Goal: Use online tool/utility

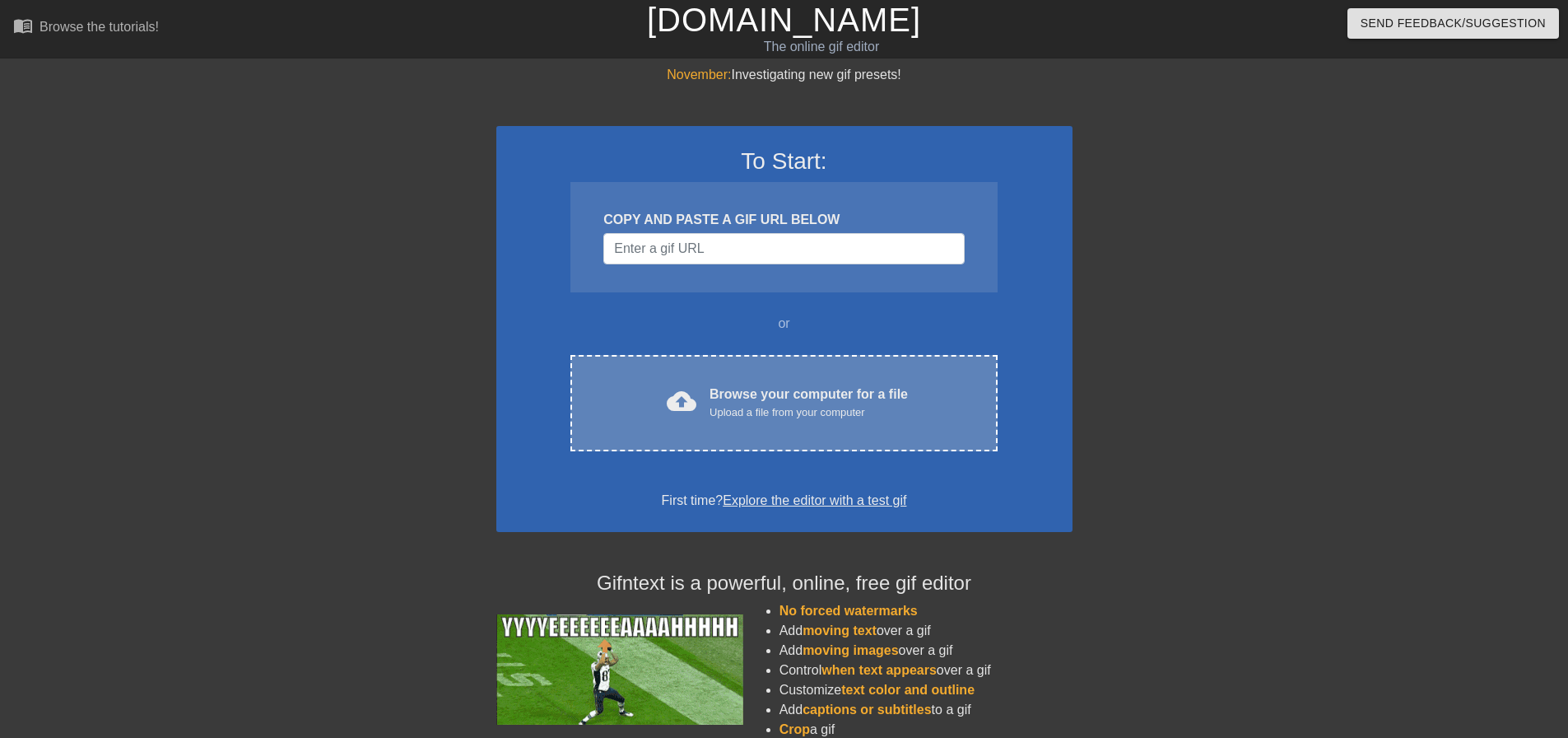
click at [875, 397] on div "Browse your computer for a file Upload a file from your computer" at bounding box center [809, 403] width 198 height 37
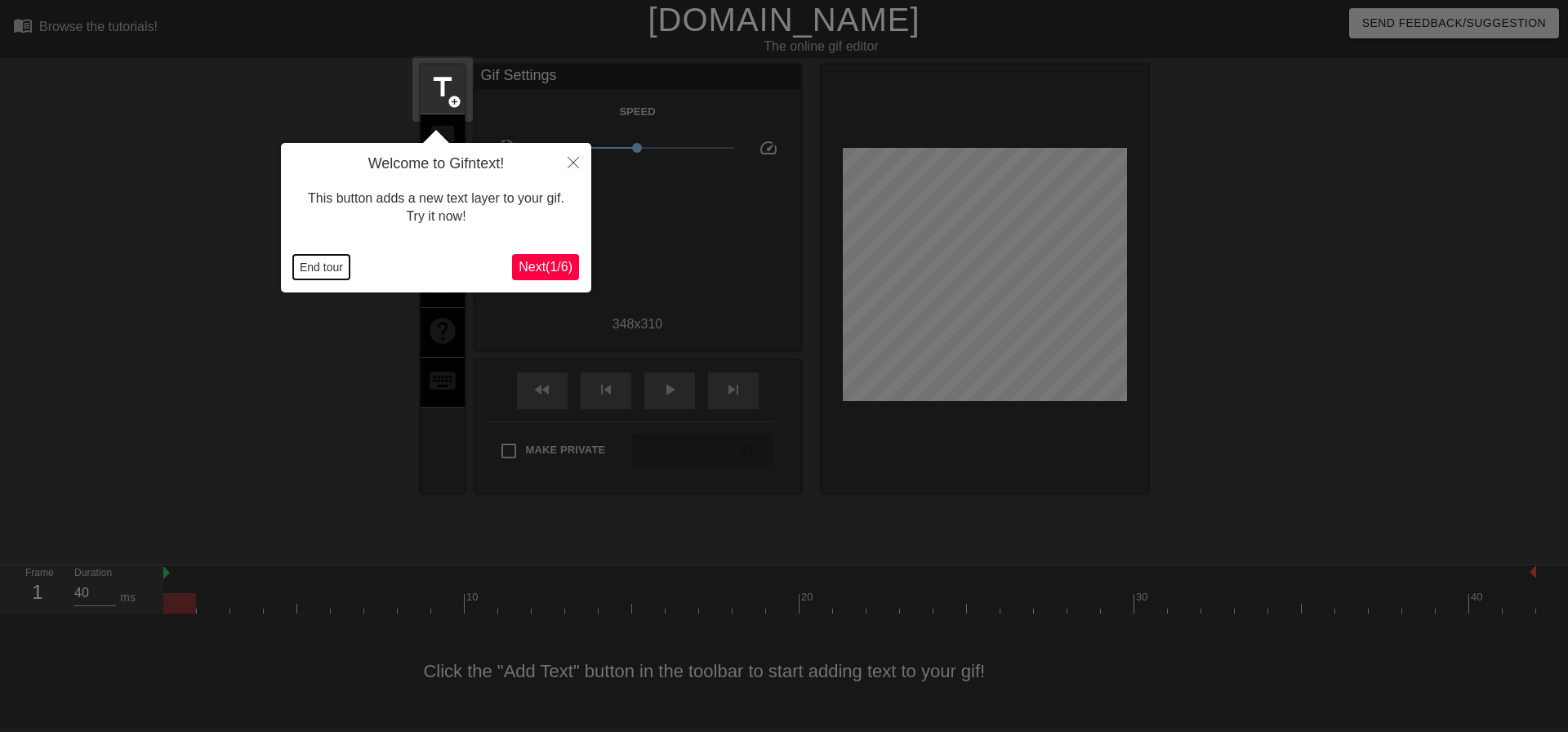
click at [312, 279] on button "End tour" at bounding box center [321, 268] width 56 height 25
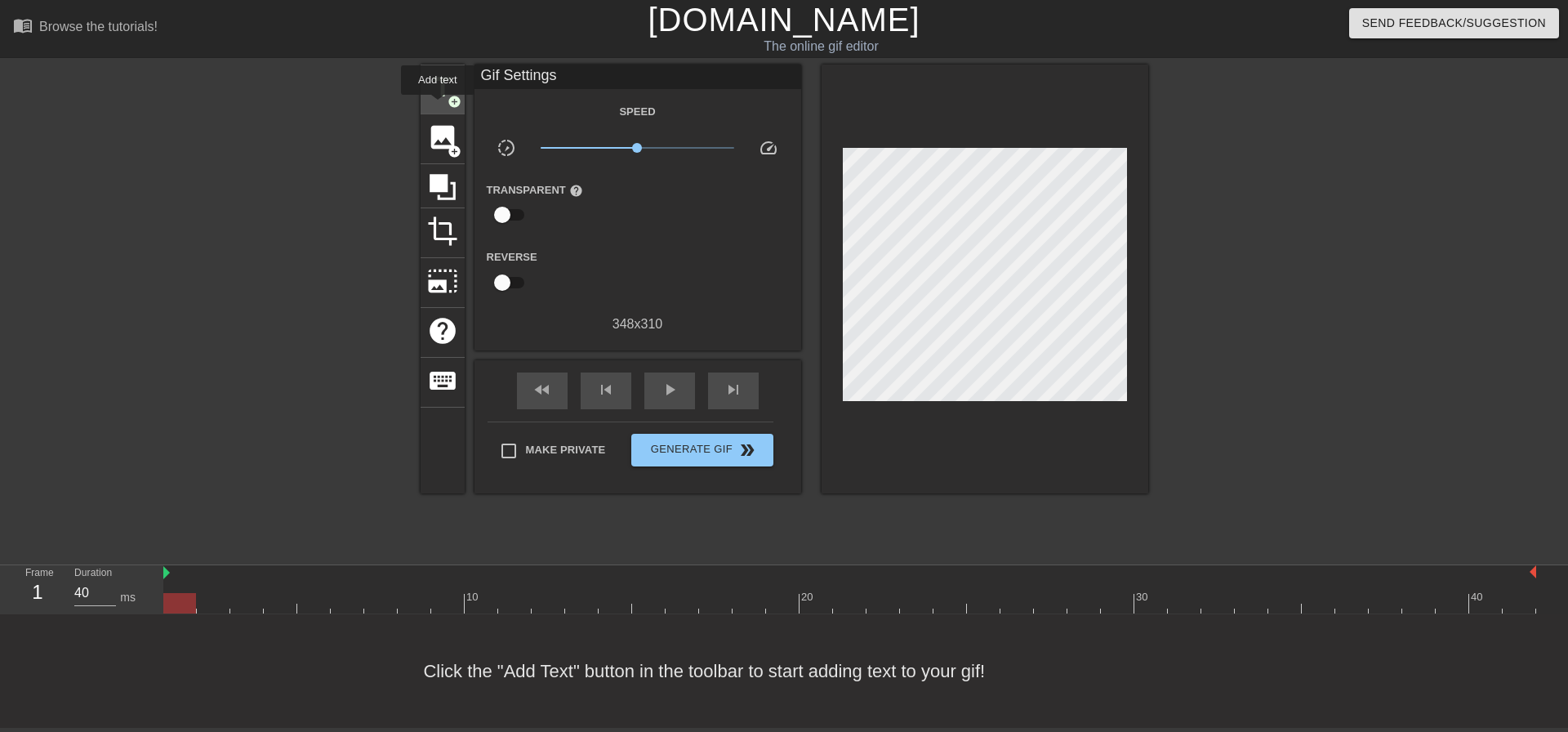
click at [438, 106] on div "title add_circle" at bounding box center [442, 90] width 44 height 50
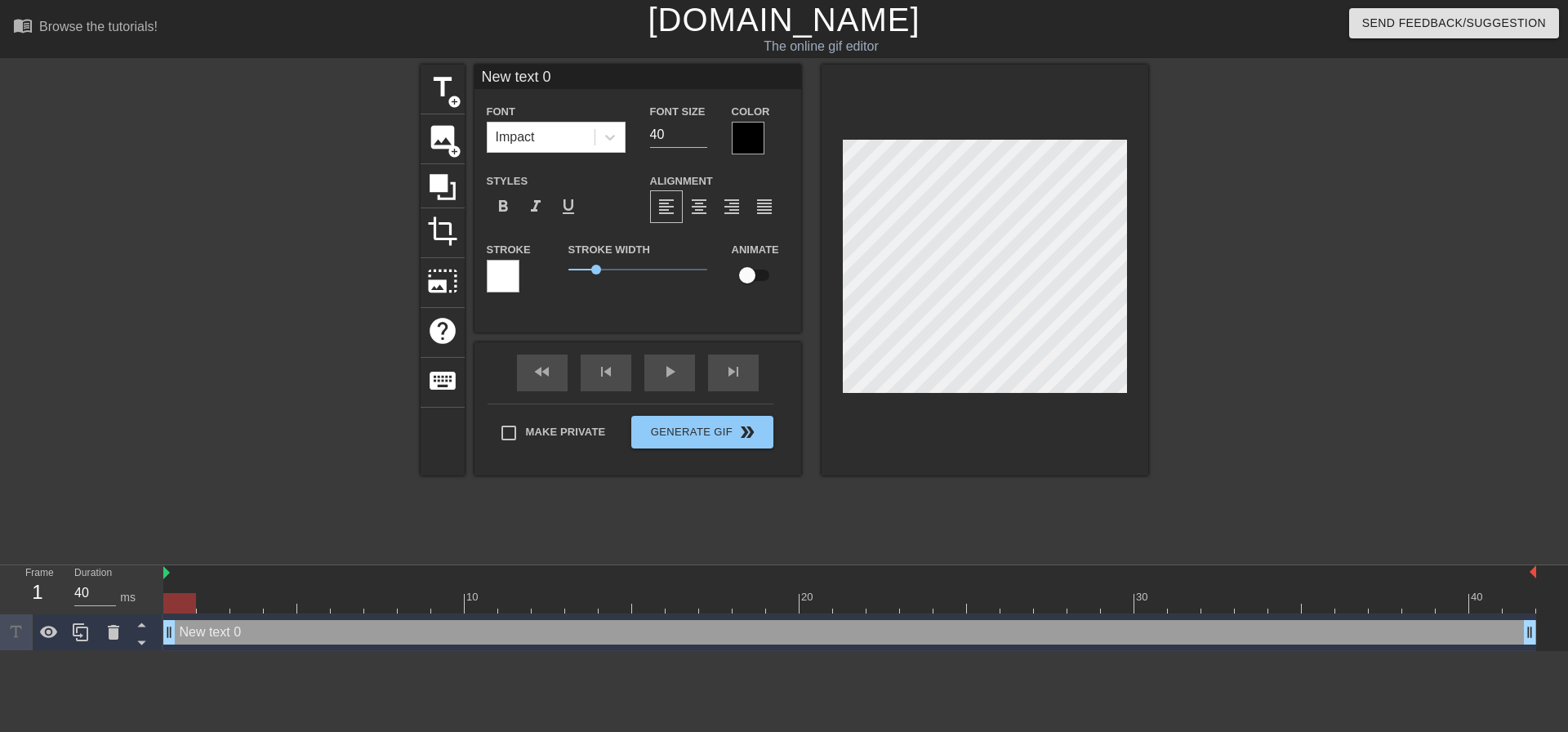
scroll to position [3, 3]
type input "W"
type textarea "W"
type input "We"
type textarea "We"
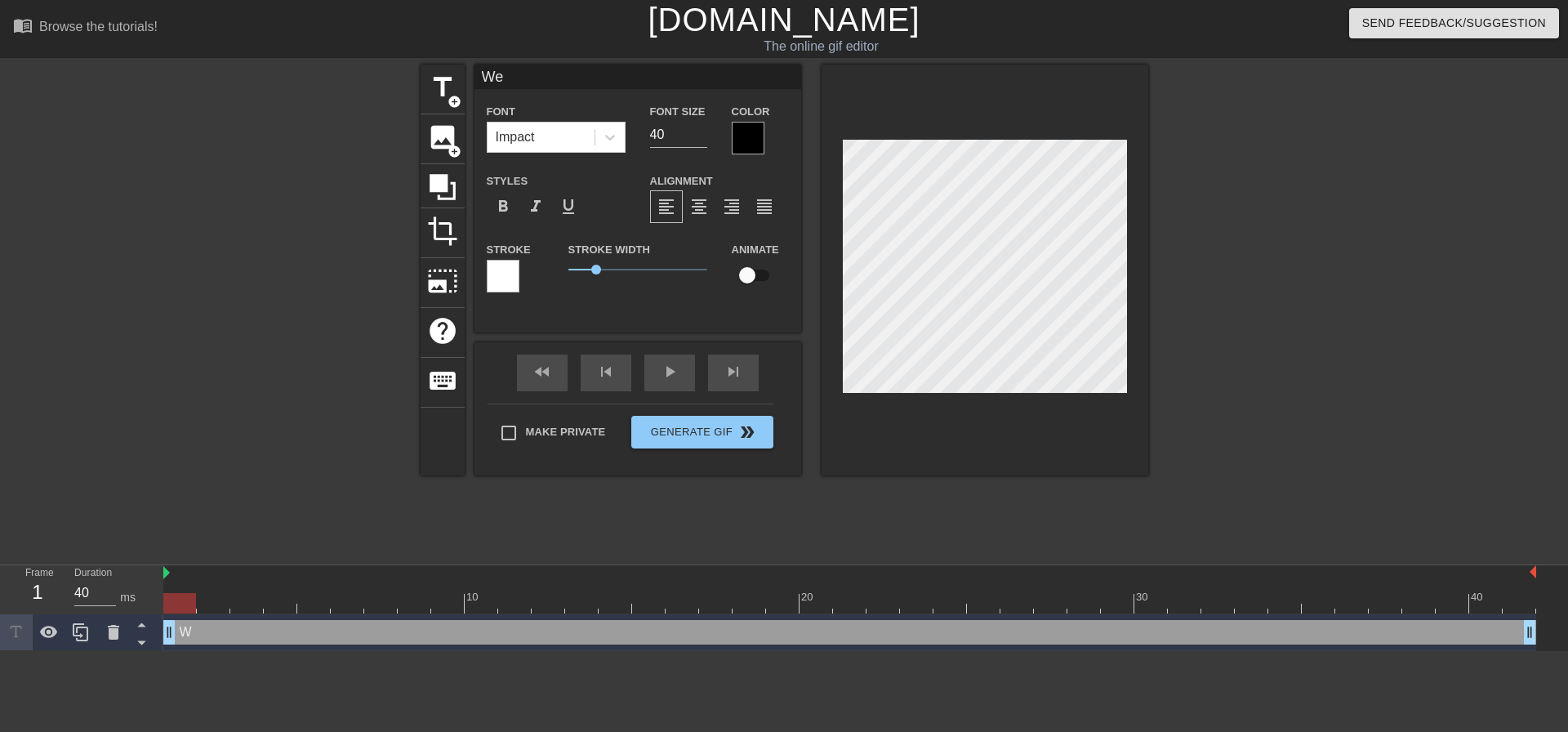
type input "Wed"
type textarea "Wed"
type input "Wedn"
type textarea "Wedn"
type input "Wedne"
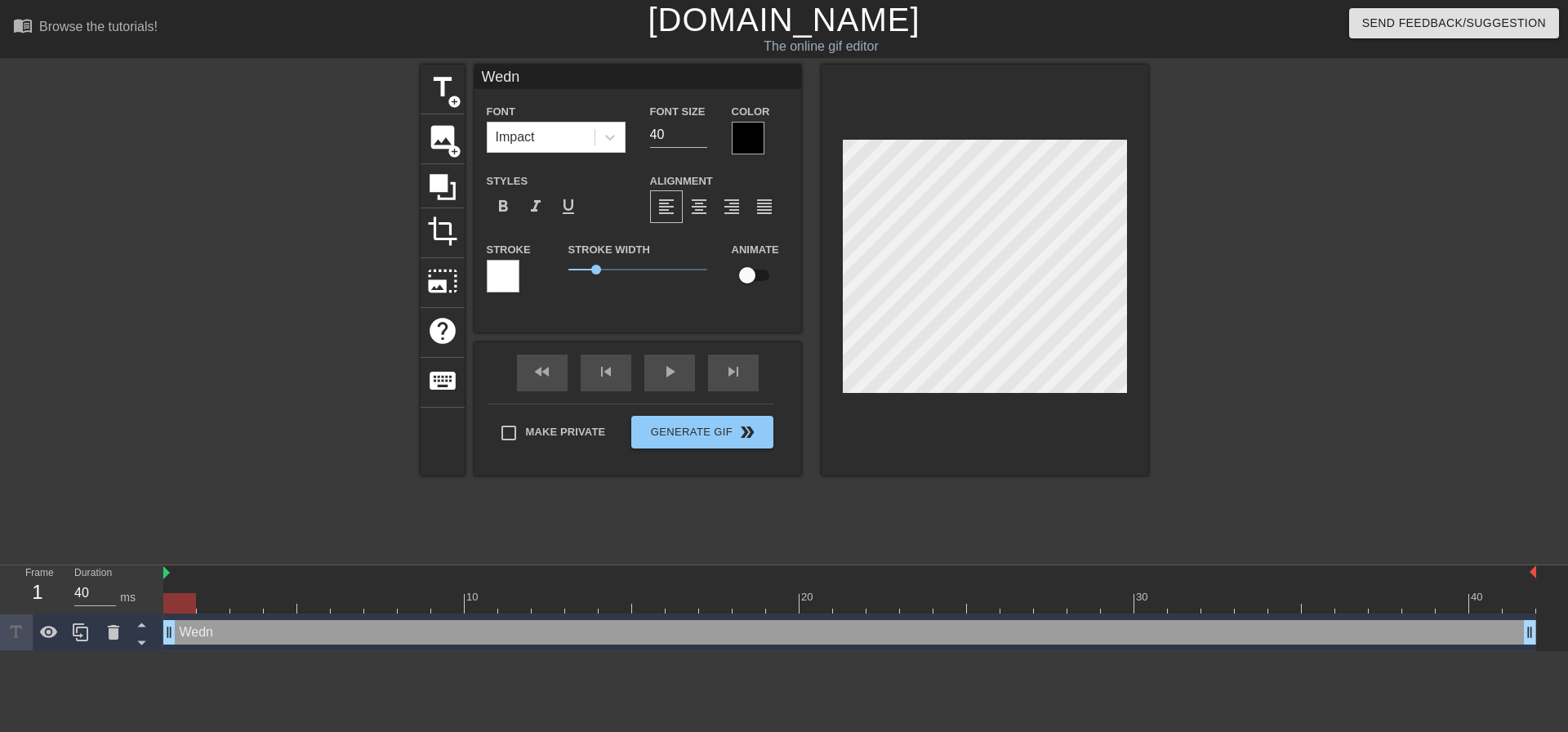
type textarea "Wedne"
type input "Wednes"
type textarea "Wednes"
type input "Wednesd"
type textarea "Wednesd"
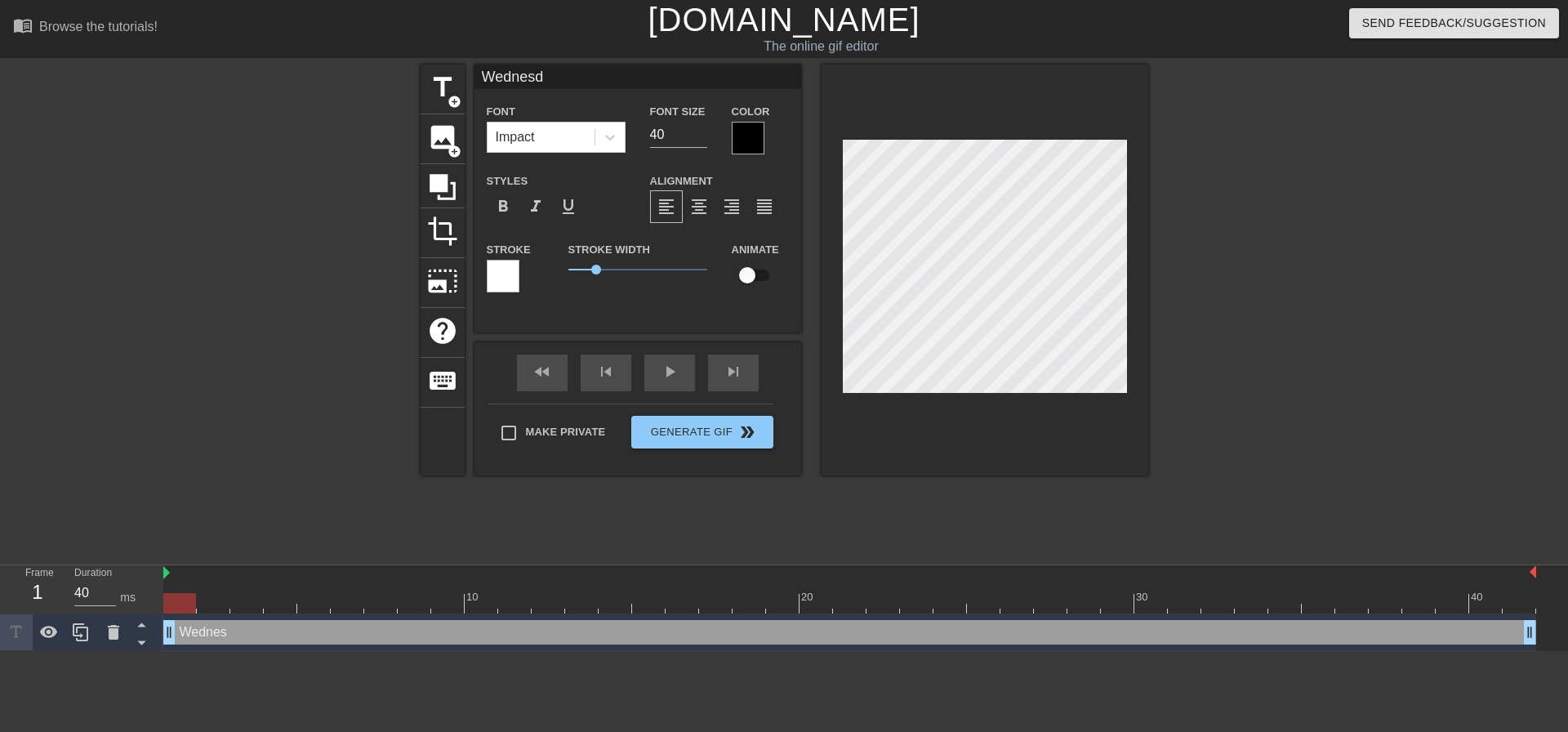
type input "Wednesda"
type textarea "Wednesda"
type input "[DATE]"
type textarea "[DATE]"
type input "[DATE]"
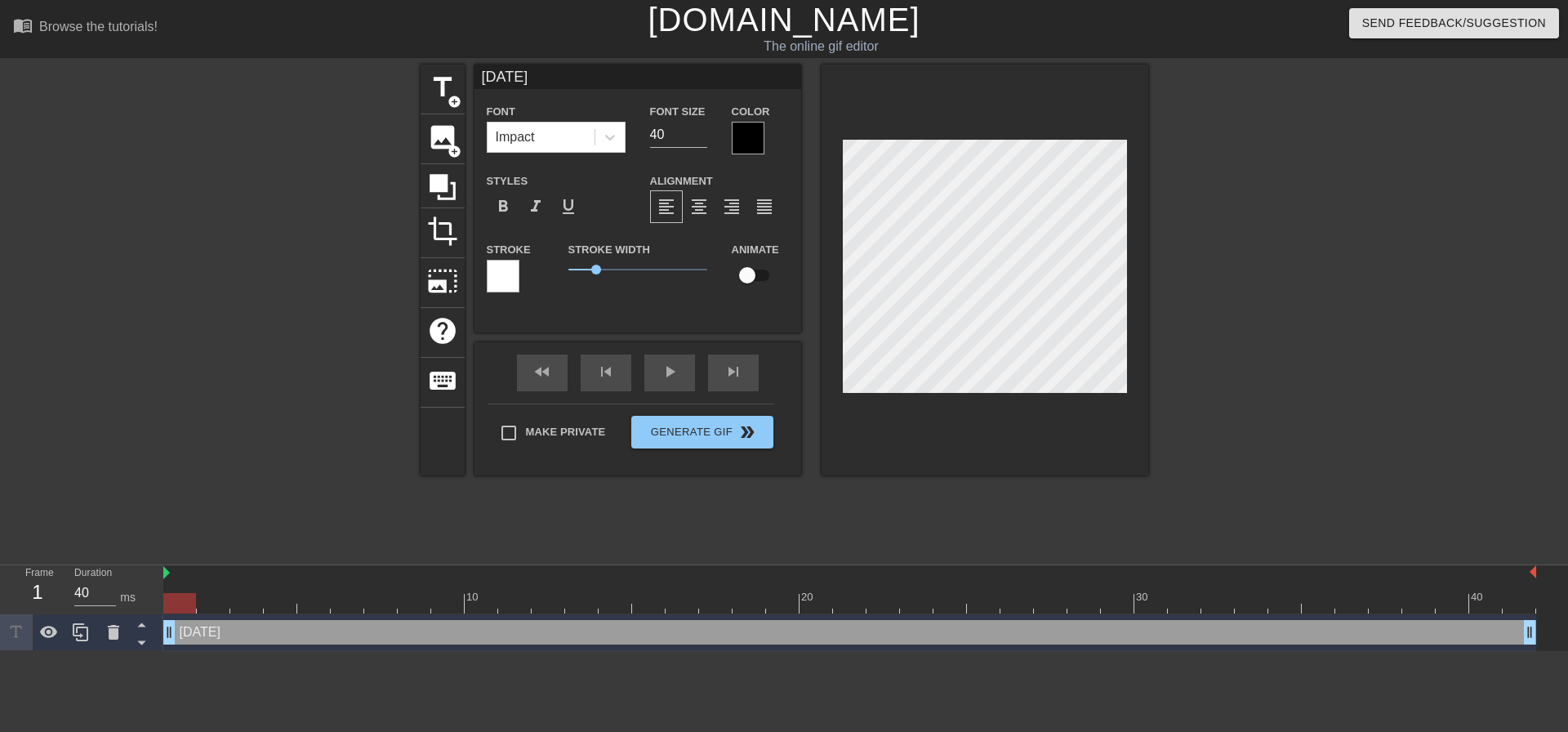
type textarea "[DATE]"
click at [688, 419] on div "fast_rewind skip_previous play_arrow skip_next Make Private Generate Gif double…" at bounding box center [638, 408] width 327 height 133
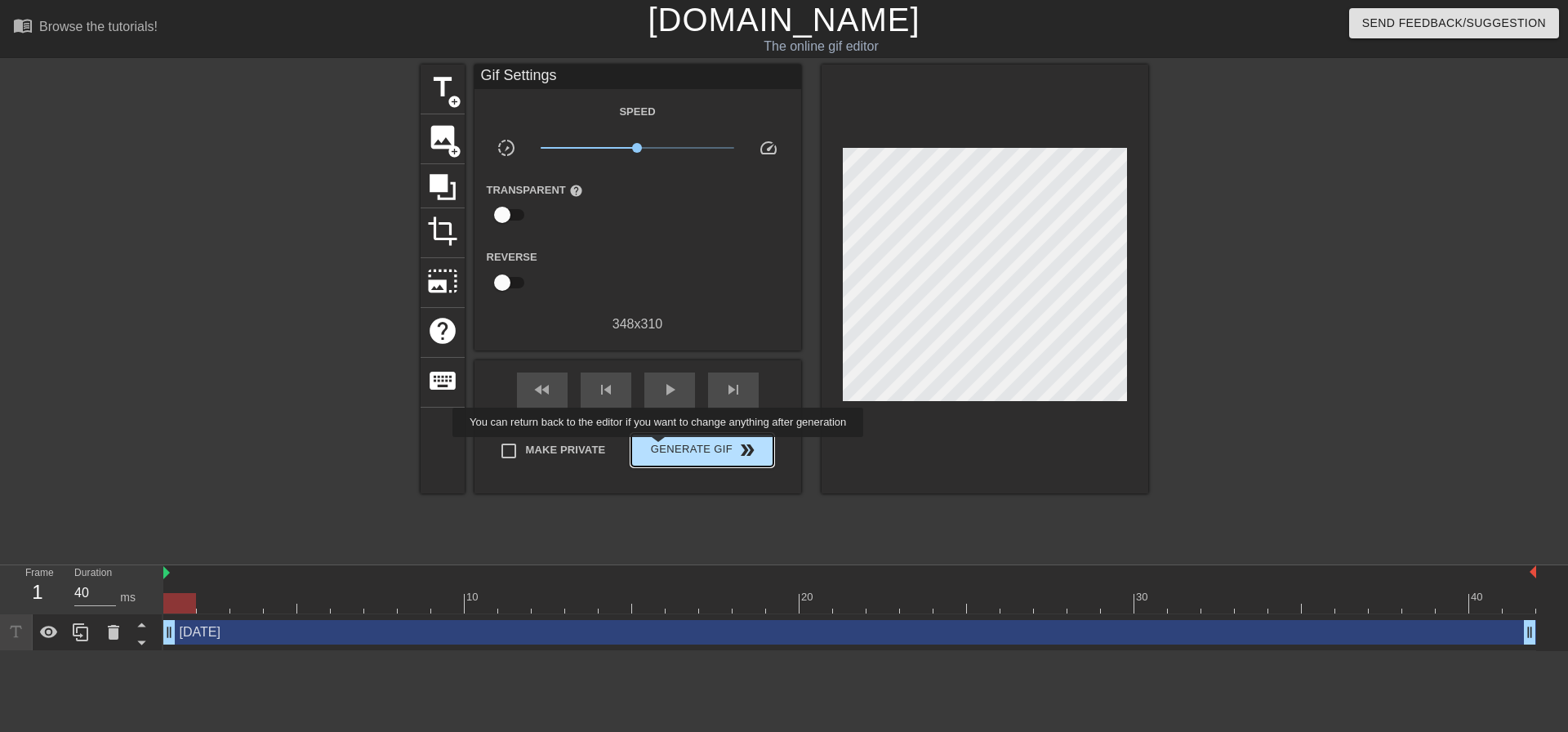
click at [660, 448] on span "Generate Gif double_arrow" at bounding box center [702, 450] width 128 height 20
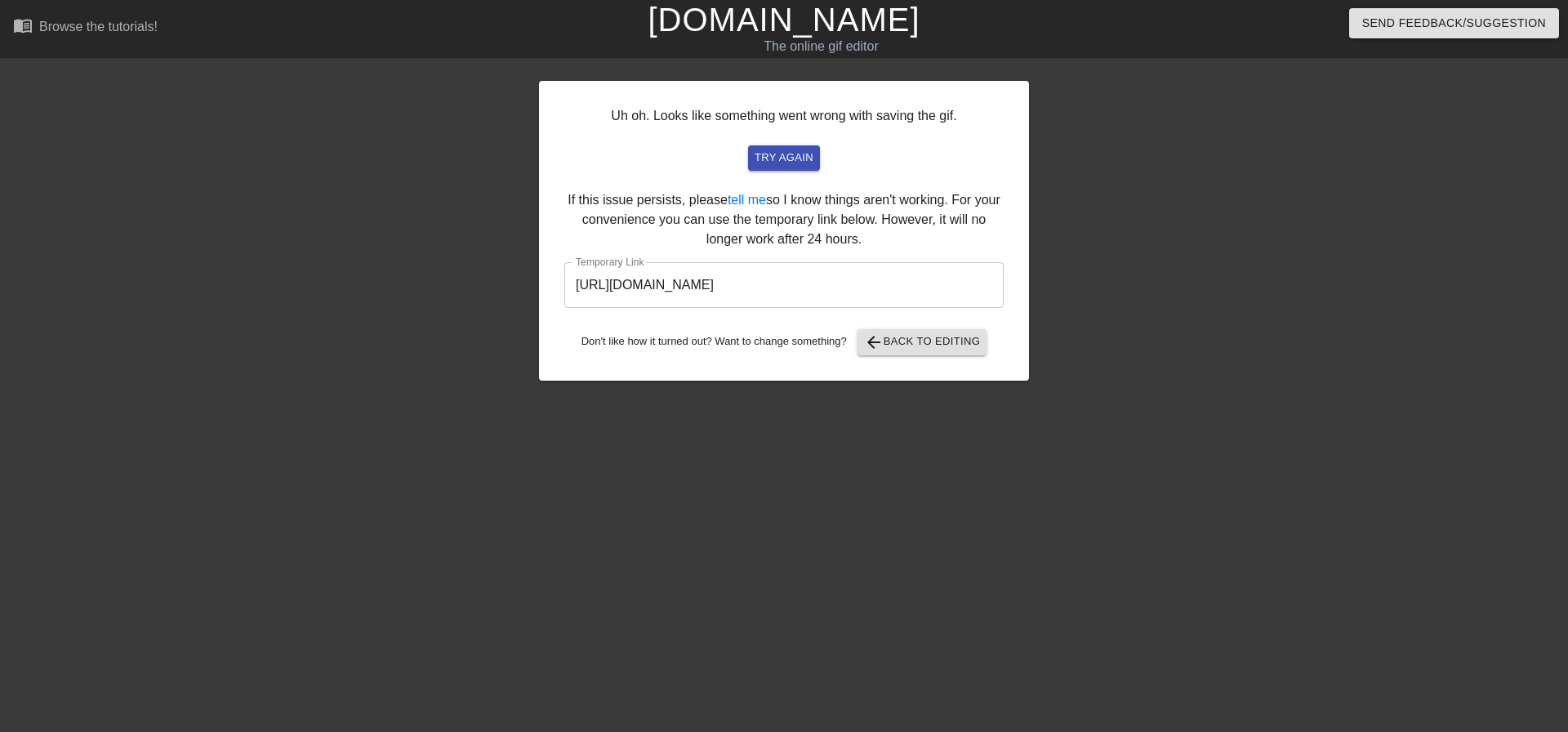
click at [986, 310] on div "Uh oh. Looks like something went wrong with saving the gif. try again If this i…" at bounding box center [784, 231] width 490 height 300
click at [964, 289] on input "[URL][DOMAIN_NAME]" at bounding box center [784, 285] width 440 height 46
drag, startPoint x: 707, startPoint y: 268, endPoint x: 532, endPoint y: 261, distance: 175.1
click at [532, 261] on div "Uh oh. Looks like something went wrong with saving the gif. try again If this i…" at bounding box center [784, 310] width 1568 height 490
